Goal: Obtain resource: Obtain resource

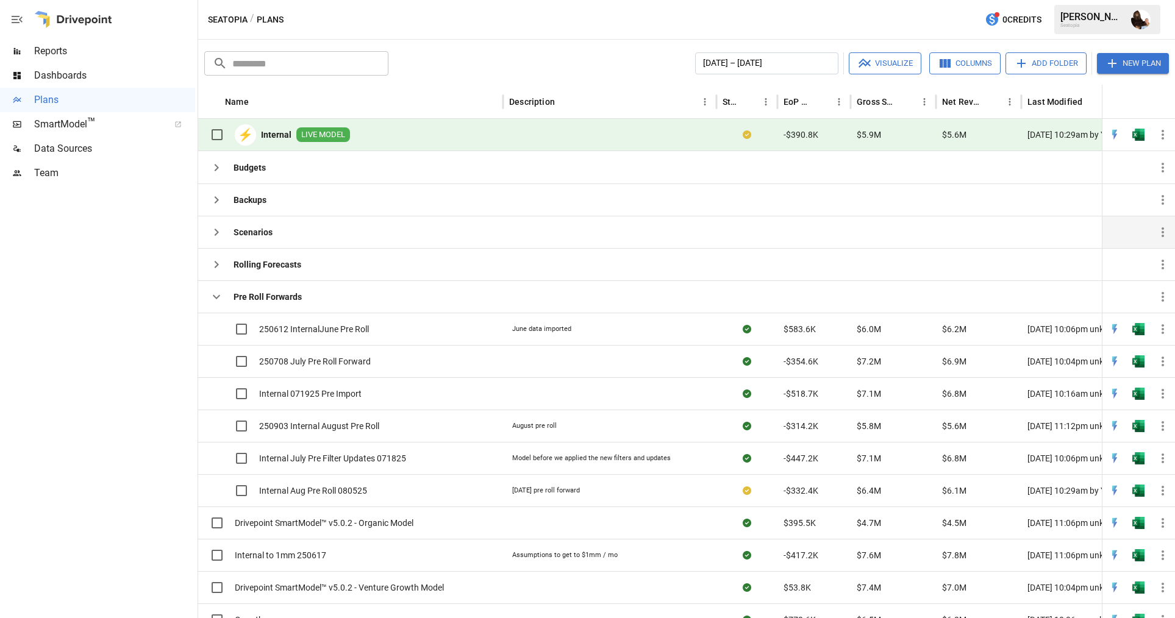
scroll to position [44, 0]
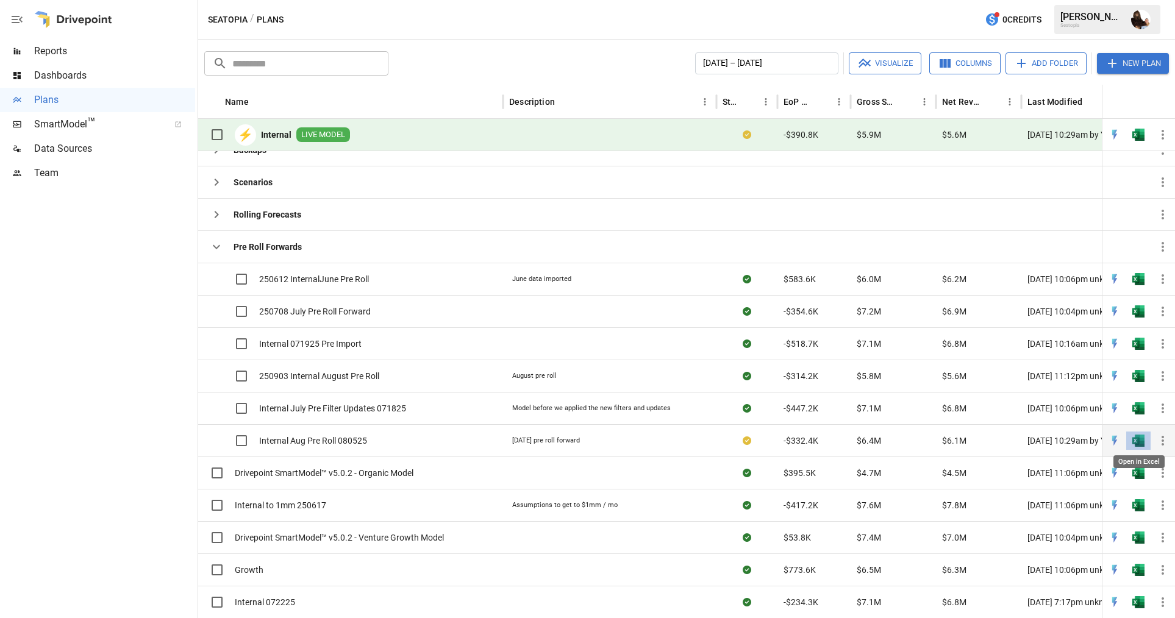
click at [1138, 439] on img "Open in Excel" at bounding box center [1139, 441] width 12 height 12
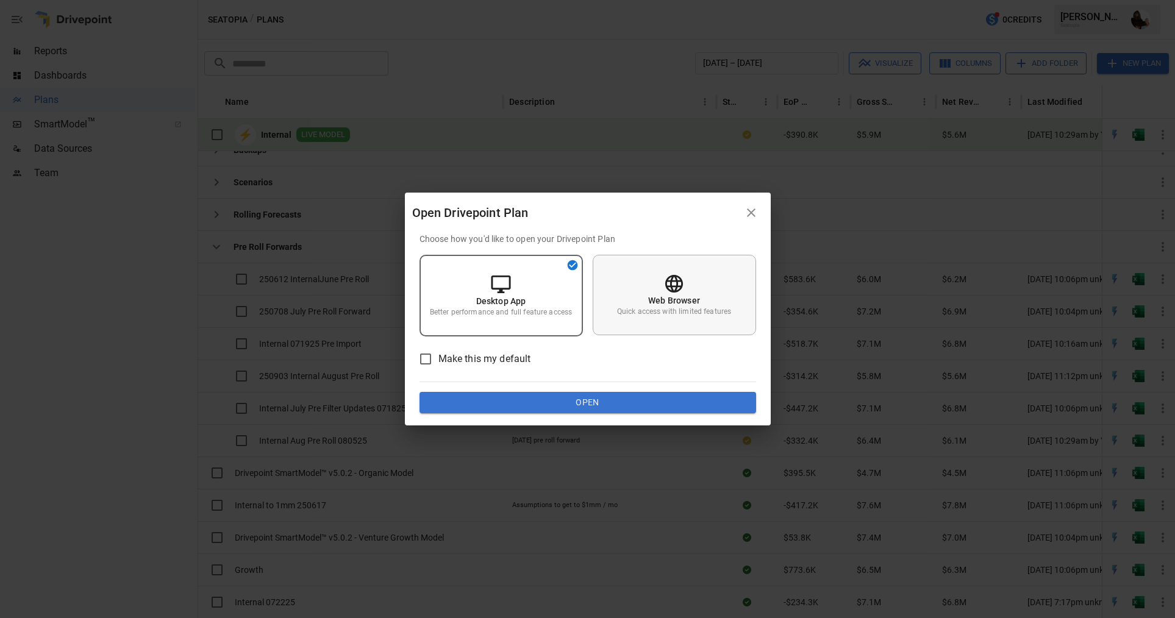
click at [690, 307] on p "Quick access with limited features" at bounding box center [674, 312] width 114 height 10
click at [622, 400] on button "Open" at bounding box center [588, 403] width 337 height 22
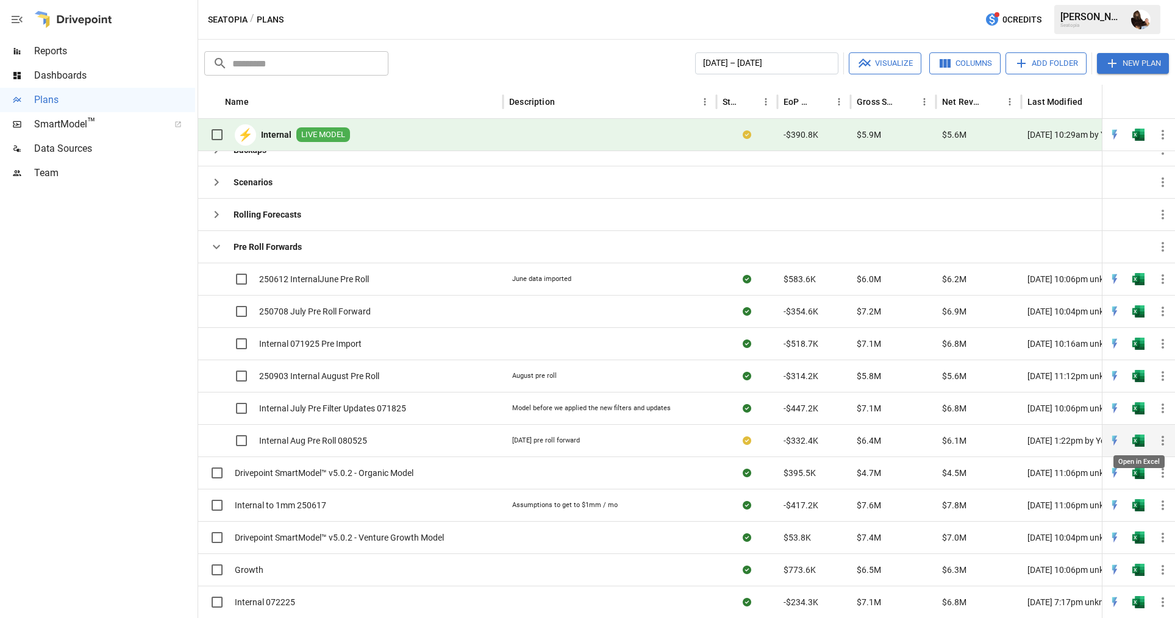
click at [1136, 437] on img "Open in Excel" at bounding box center [1139, 441] width 12 height 12
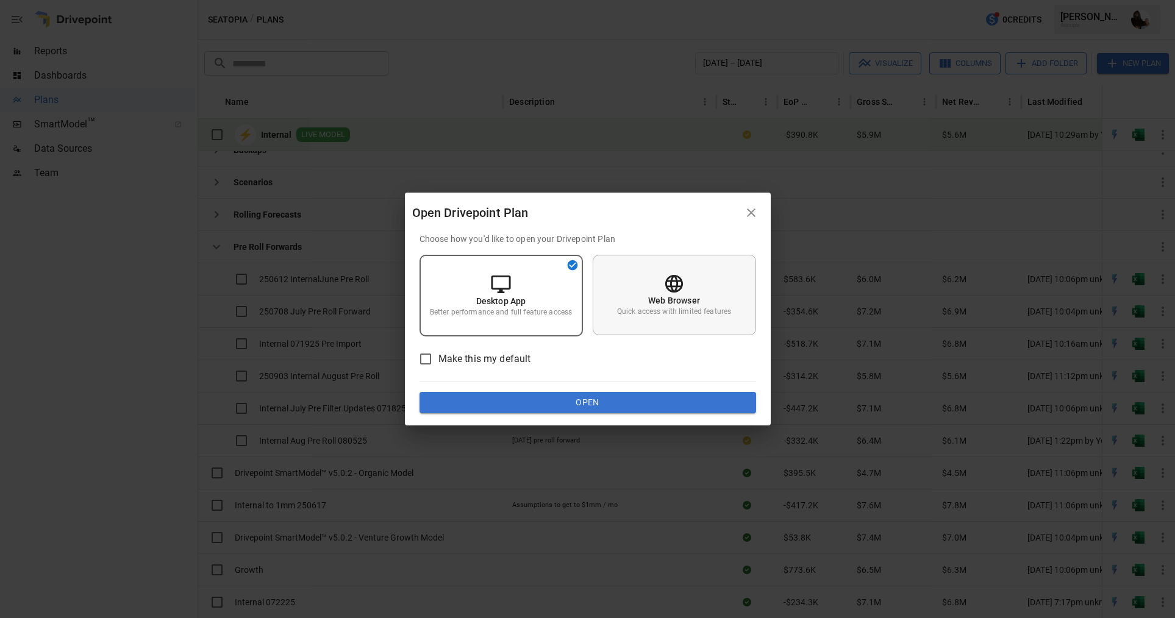
click at [659, 301] on p "Web Browser" at bounding box center [674, 301] width 52 height 12
click at [618, 410] on button "Open" at bounding box center [588, 403] width 337 height 22
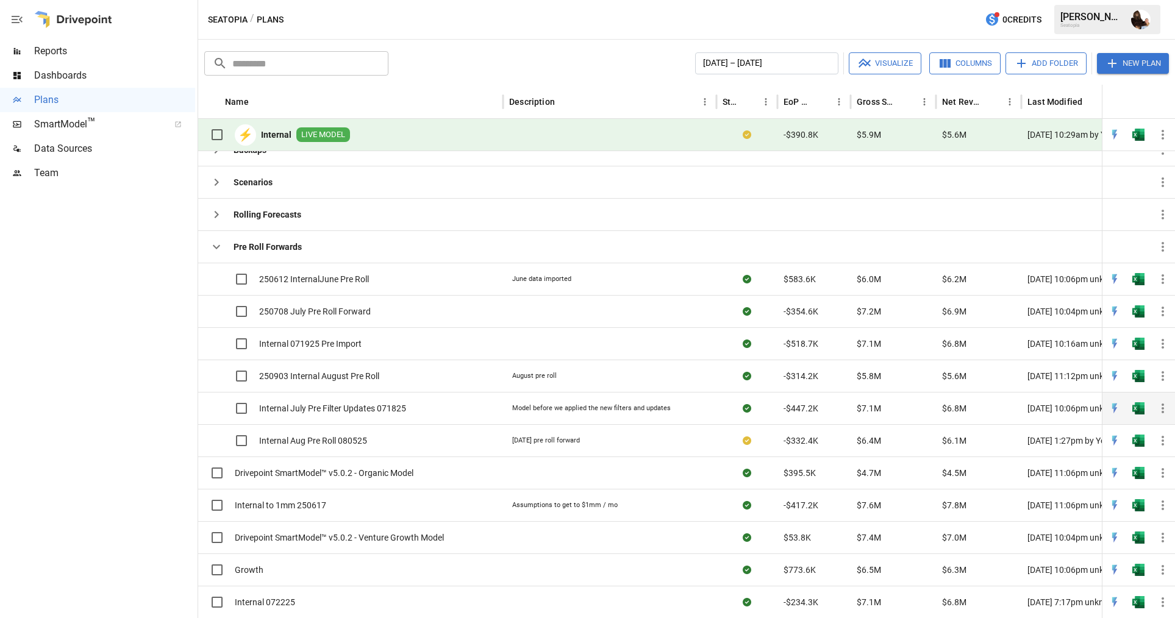
scroll to position [0, 0]
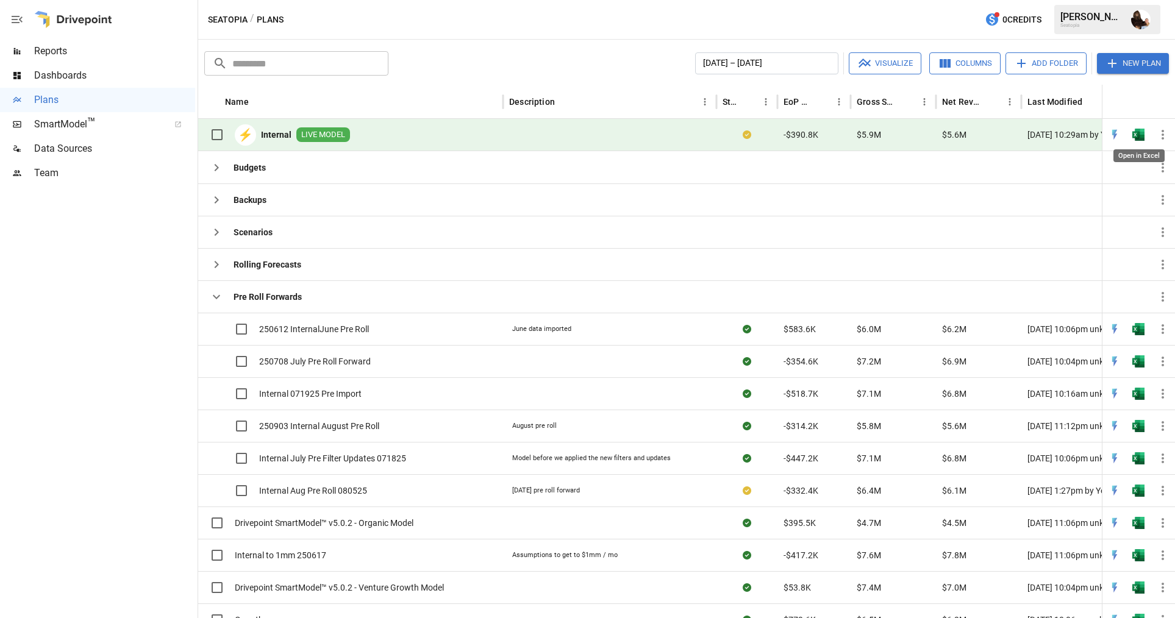
click at [1135, 138] on img "Open in Excel" at bounding box center [1139, 135] width 12 height 12
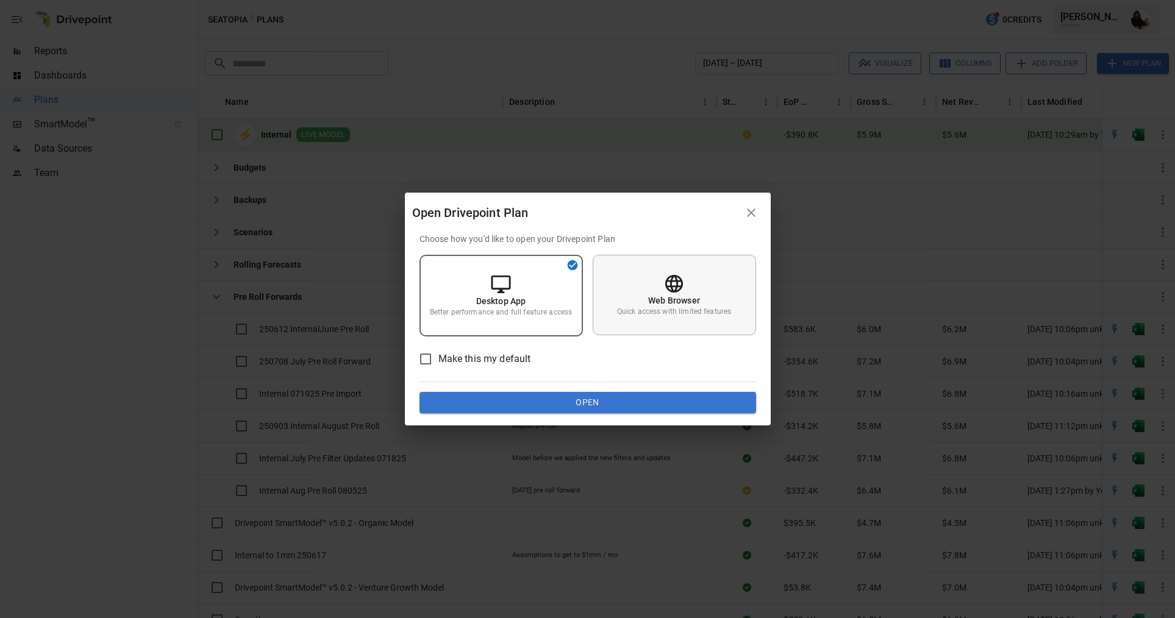
click at [711, 297] on div "Web Browser Quick access with limited features" at bounding box center [674, 295] width 163 height 81
click at [603, 399] on button "Open" at bounding box center [588, 403] width 337 height 22
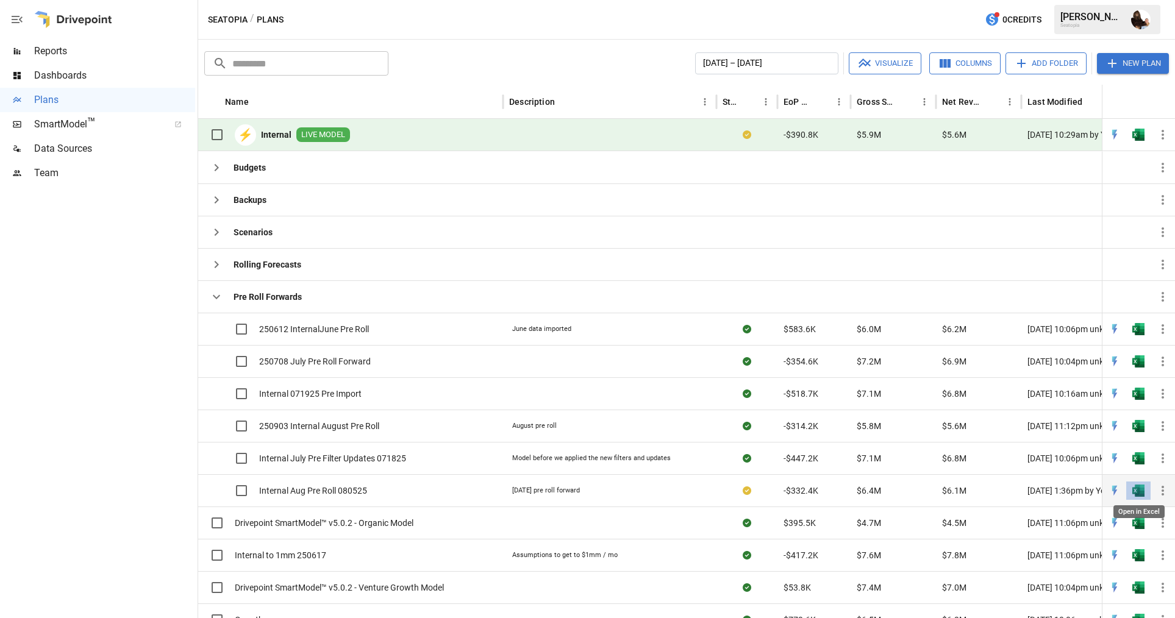
click at [1138, 489] on img "Open in Excel" at bounding box center [1139, 491] width 12 height 12
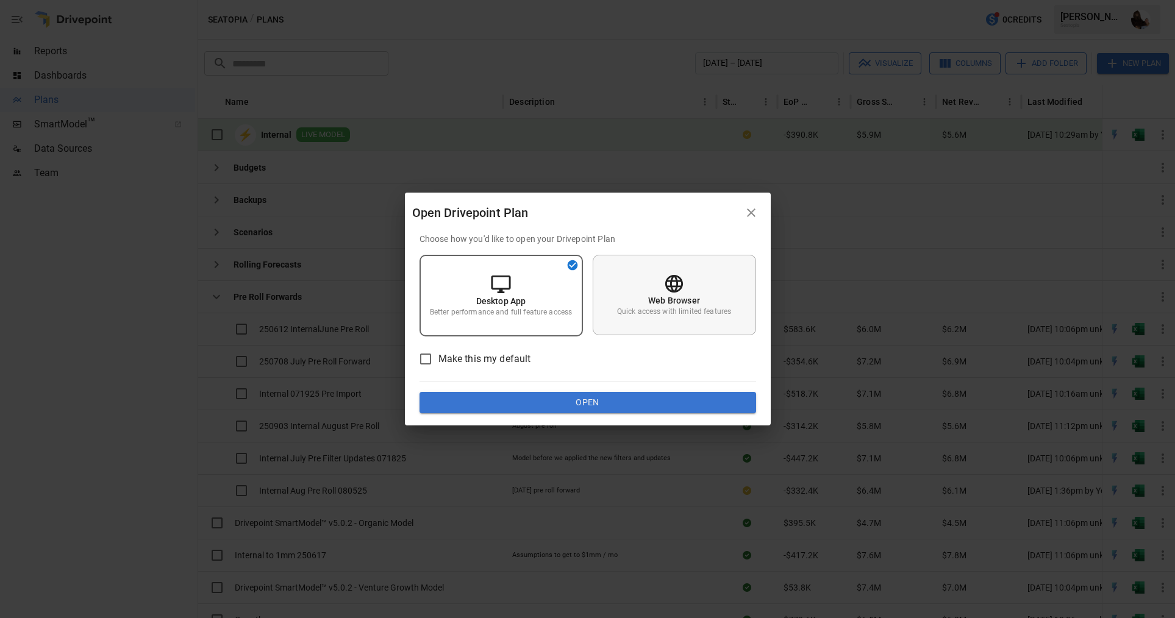
click at [682, 306] on p "Web Browser" at bounding box center [674, 301] width 52 height 12
click at [604, 399] on button "Open" at bounding box center [588, 403] width 337 height 22
